Goal: Go to known website: Access a specific website the user already knows

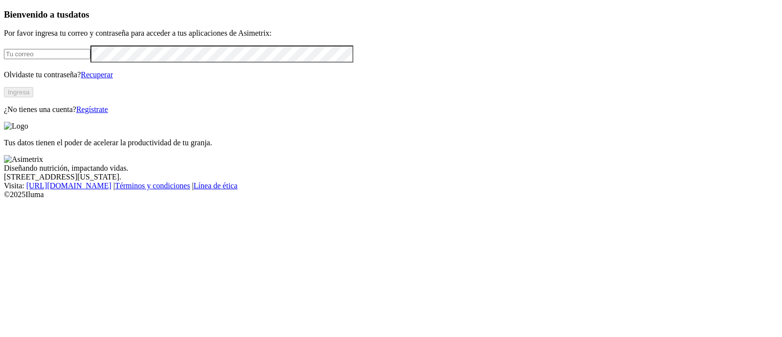
type input "[PERSON_NAME][EMAIL_ADDRESS][PERSON_NAME][DOMAIN_NAME]"
click at [33, 97] on button "Ingresa" at bounding box center [18, 92] width 29 height 10
